Goal: Find specific page/section: Find specific page/section

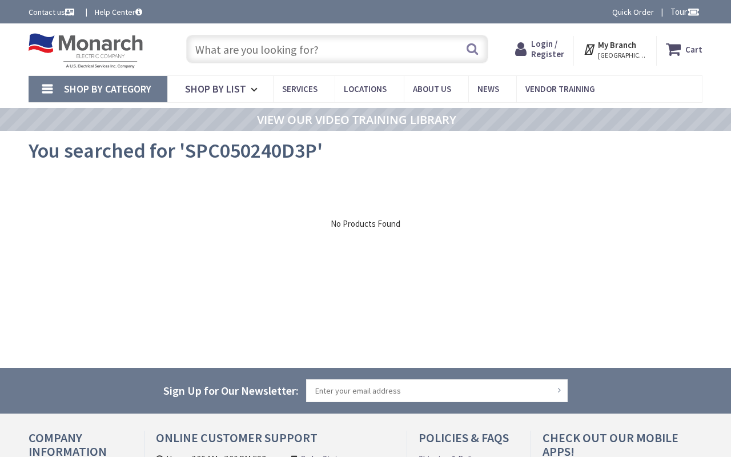
type input "[PERSON_NAME] [STREET_ADDRESS]"
